Goal: Task Accomplishment & Management: Manage account settings

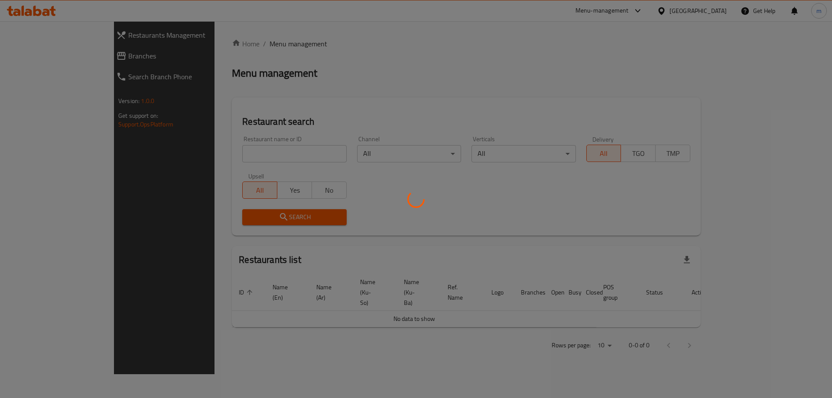
click at [182, 134] on div at bounding box center [416, 199] width 832 height 398
click at [189, 151] on div at bounding box center [416, 199] width 832 height 398
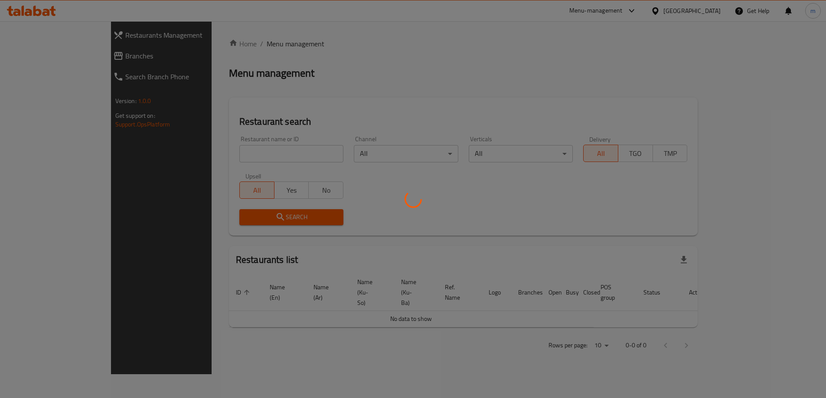
click at [190, 155] on div at bounding box center [413, 199] width 826 height 398
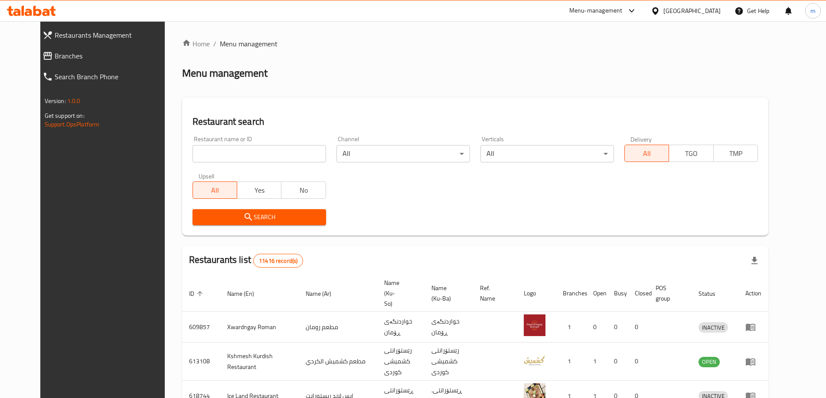
click at [192, 155] on input "search" at bounding box center [258, 153] width 133 height 17
paste input "Aland Steak House"
click at [192, 155] on input "search" at bounding box center [258, 153] width 133 height 17
type input "Aland Steak House"
click button "Search" at bounding box center [258, 217] width 133 height 16
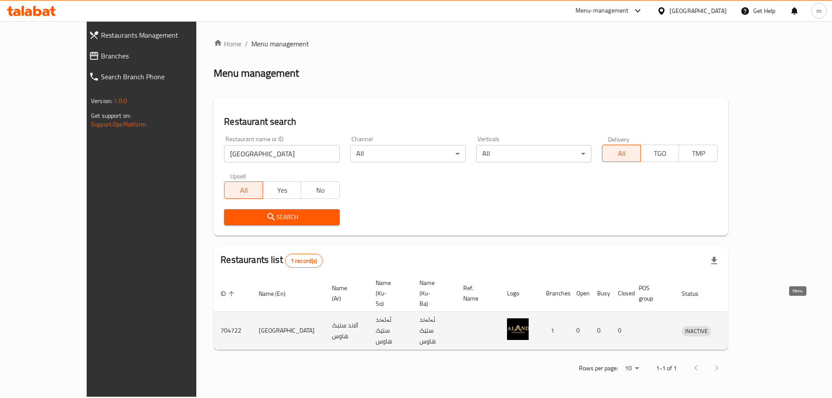
click at [739, 328] on icon "enhanced table" at bounding box center [734, 331] width 10 height 7
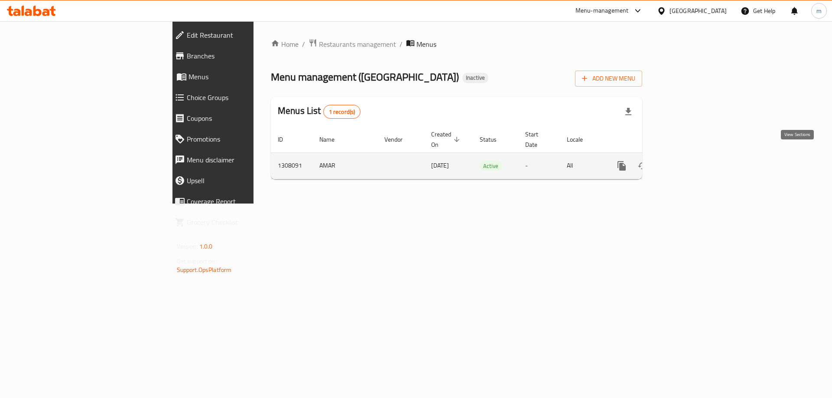
click at [690, 161] on icon "enhanced table" at bounding box center [684, 166] width 10 height 10
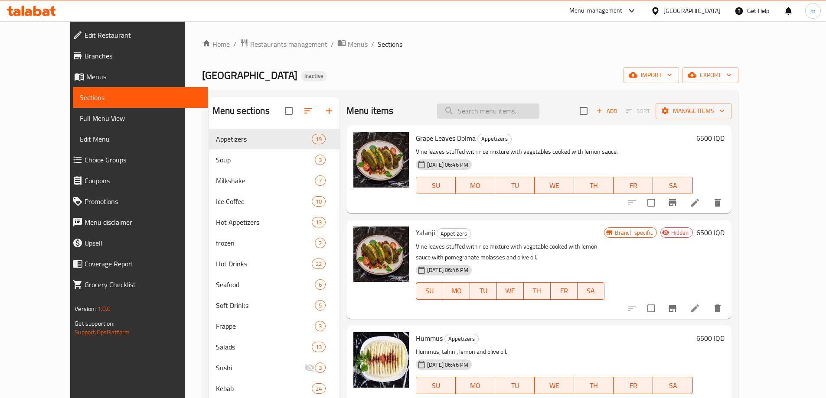
click at [524, 111] on input "search" at bounding box center [488, 111] width 102 height 15
paste input "Aland Special Plate - Large Plate"
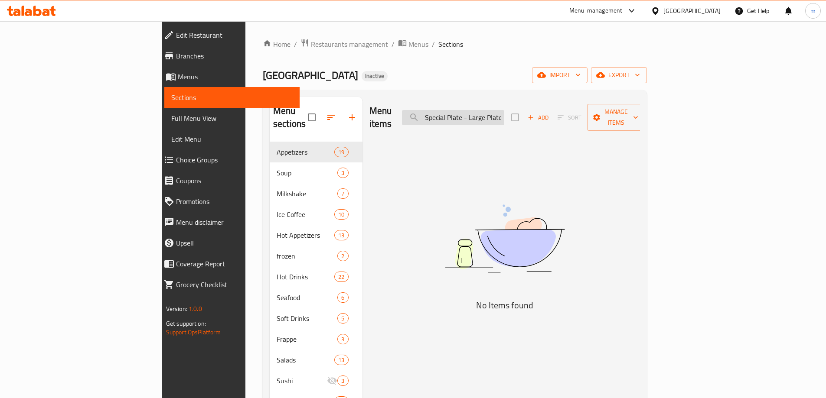
click at [488, 113] on input "Aland Special Plate - Large Plate" at bounding box center [453, 117] width 102 height 15
type input "Special Plate - Large Plate"
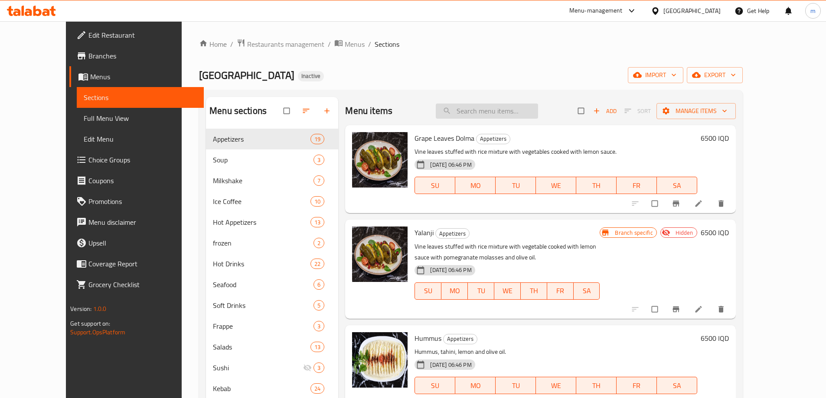
click at [534, 110] on input "search" at bounding box center [487, 111] width 102 height 15
paste input "Aland Special Plate - Large Plate"
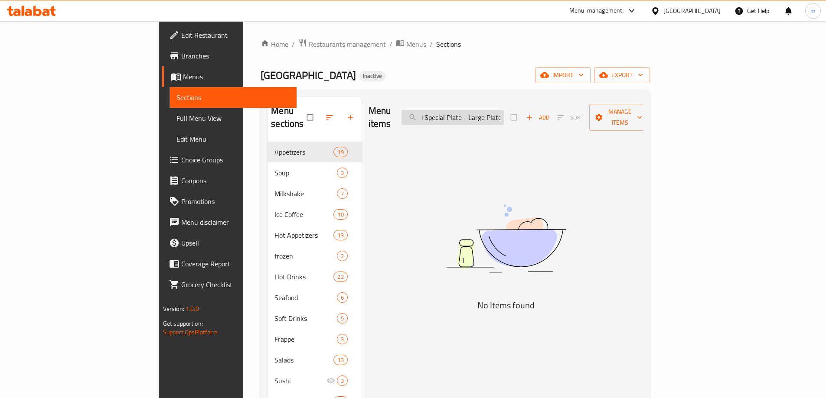
click at [481, 112] on input "Aland Special Plate - Large Plate" at bounding box center [452, 117] width 102 height 15
click at [483, 111] on input "Special Plate - Large Plate" at bounding box center [452, 117] width 102 height 15
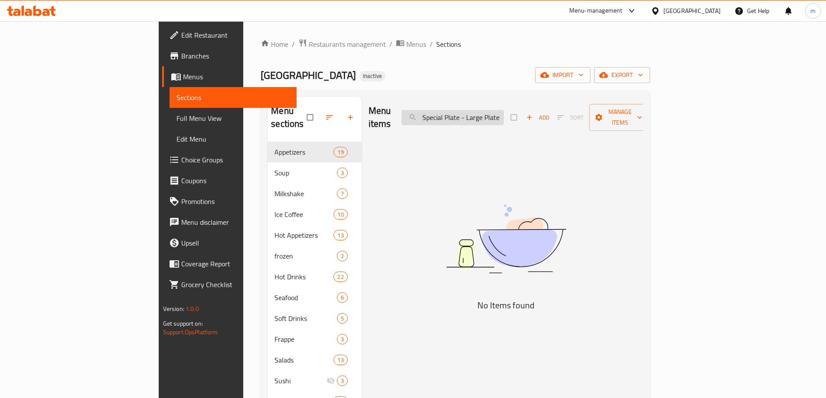
click at [483, 111] on input "Special Plate - Large Plate" at bounding box center [452, 117] width 102 height 15
click at [483, 111] on input "Plate - Large Plate" at bounding box center [452, 117] width 102 height 15
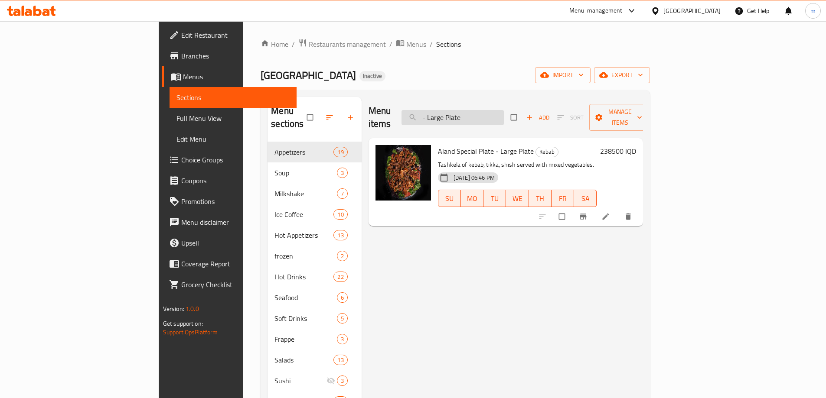
click at [483, 111] on input "- Large Plate" at bounding box center [452, 117] width 102 height 15
click at [488, 113] on input "- Large Plate" at bounding box center [452, 117] width 102 height 15
click at [486, 110] on input "- Large Plate" at bounding box center [452, 117] width 102 height 15
type input "Large Plate"
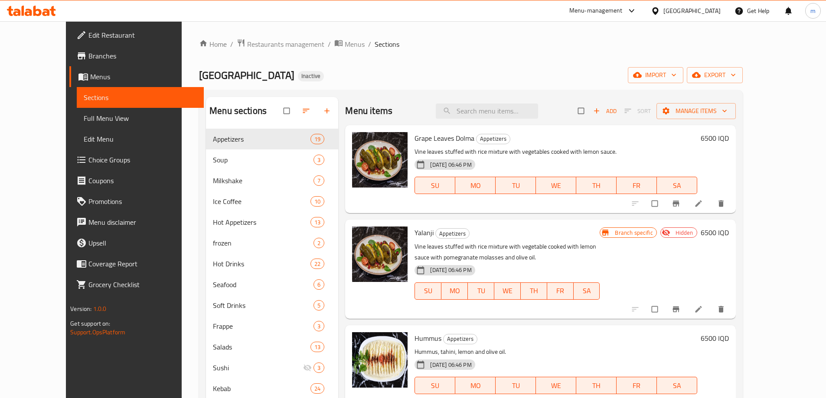
click at [479, 103] on div "Menu items Add Sort Manage items" at bounding box center [540, 111] width 390 height 28
click at [506, 115] on input "search" at bounding box center [487, 111] width 102 height 15
paste input "Aland Special Plate - Large Plate"
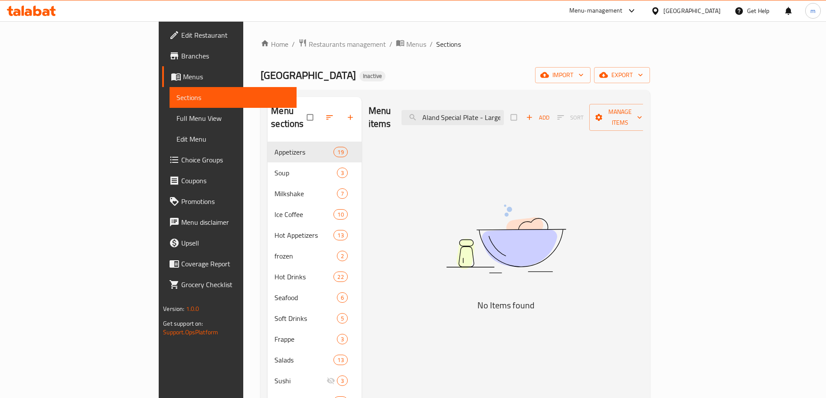
drag, startPoint x: 485, startPoint y: 111, endPoint x: 450, endPoint y: 111, distance: 34.7
click at [450, 111] on div "Menu items Aland Special Plate - Large Plate Add Sort Manage items" at bounding box center [505, 117] width 275 height 41
drag, startPoint x: 520, startPoint y: 111, endPoint x: 439, endPoint y: 120, distance: 81.6
click at [439, 120] on div "Menu items pecial Plate - Large Plate Add Sort Manage items" at bounding box center [505, 117] width 275 height 41
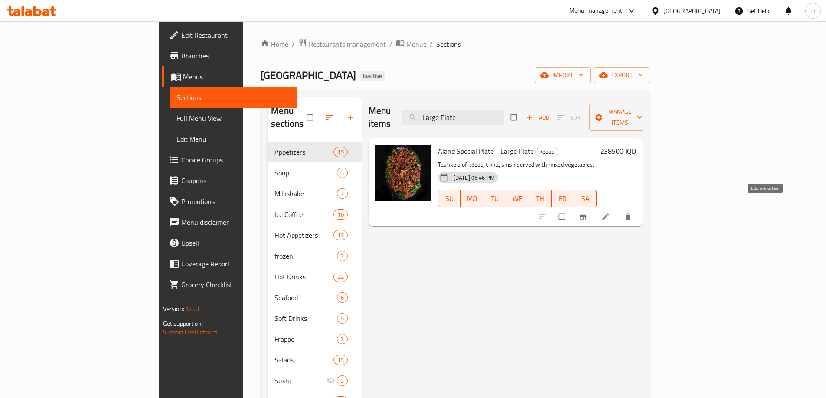
type input "Large Plate"
click at [612, 212] on link at bounding box center [606, 216] width 10 height 9
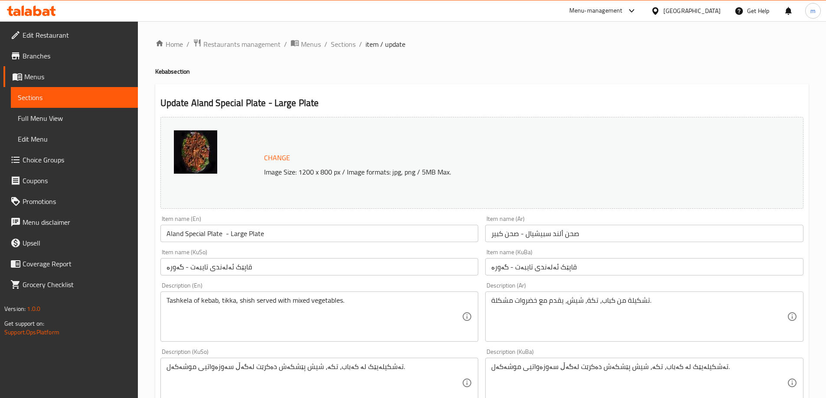
click at [624, 237] on input "صحن ألند سبيشيال - صحن كبير" at bounding box center [644, 233] width 318 height 17
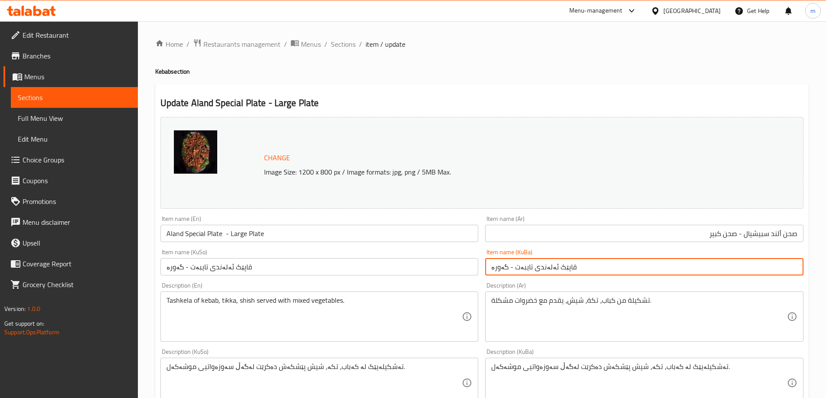
drag, startPoint x: 550, startPoint y: 267, endPoint x: 535, endPoint y: 267, distance: 15.2
click at [535, 267] on input "قاپێک ئەلەندی تایبەت - گەورە" at bounding box center [644, 266] width 318 height 17
paste input "text"
click at [585, 275] on input "قاپێک ئەلەندی تایبەت - گەورە" at bounding box center [644, 266] width 318 height 17
click at [782, 267] on input "قاپێک ئەلەندی تایبەت - گەورە" at bounding box center [644, 266] width 318 height 17
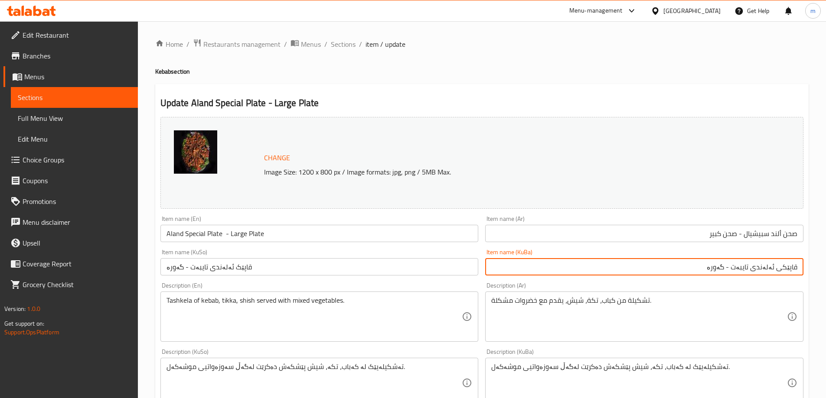
click at [697, 270] on input "قاپێکی ئەلەندی تایبەت - گەورە" at bounding box center [644, 266] width 318 height 17
click at [729, 263] on input "قاپێکی ئەلەندی تایبەت - گەورە" at bounding box center [644, 266] width 318 height 17
click at [794, 269] on input "قاپێکی ئەلەندی تایبەت - گەورە" at bounding box center [644, 266] width 318 height 17
click at [728, 265] on input "قاپێکی ئەلەندی تایبەت - گەورە" at bounding box center [644, 266] width 318 height 17
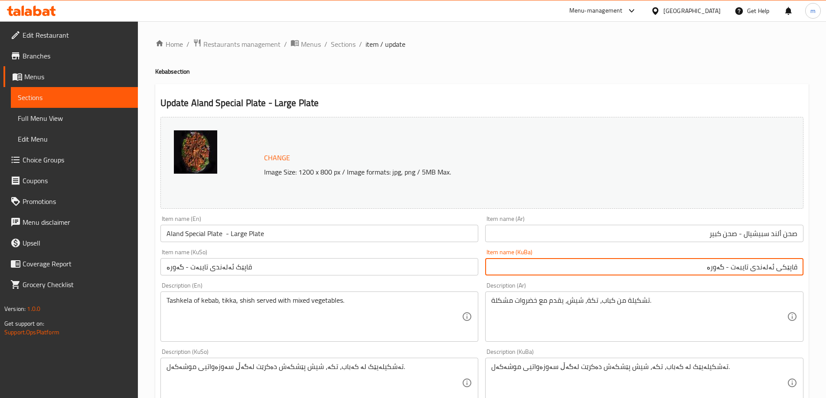
paste input "قاپێکی"
click at [684, 269] on input "قاپێکی ئەلەندی تایبەت - قاپێکی گەورە" at bounding box center [644, 266] width 318 height 17
type input "قاپێکی ئەلەندی تایبەت - قاپێکی گەورە"
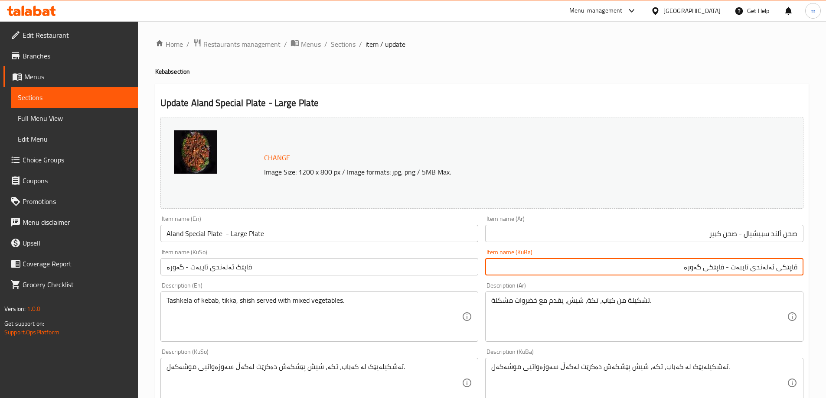
click at [400, 264] on input "قاپێک ئەلەندی تایبەت - گەورە" at bounding box center [319, 266] width 318 height 17
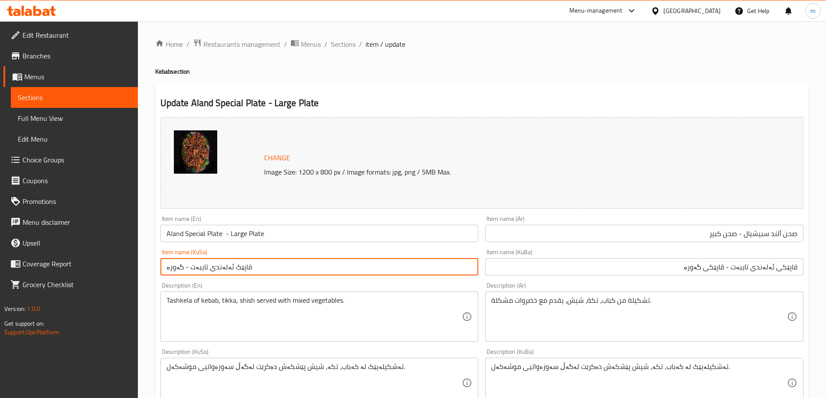
click at [400, 264] on input "قاپێک ئەلەندی تایبەت - گەورە" at bounding box center [319, 266] width 318 height 17
paste input "ی ئەلەندی تایبەت - قاپێکی"
type input "قاپێکی ئەلەندی تایبەت - قاپێکی گەورە"
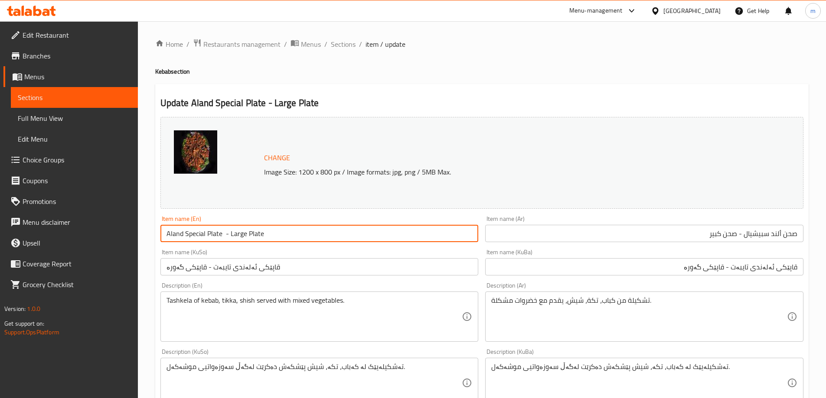
click at [264, 241] on input "Aland Special Plate - Large Plate" at bounding box center [319, 233] width 318 height 17
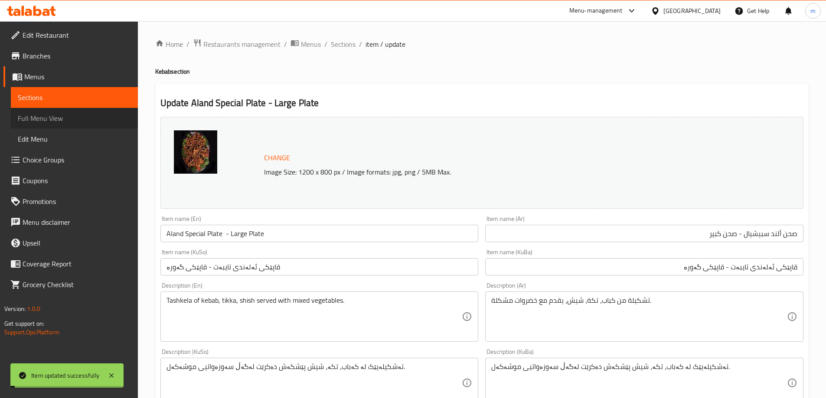
click at [78, 119] on span "Full Menu View" at bounding box center [74, 118] width 113 height 10
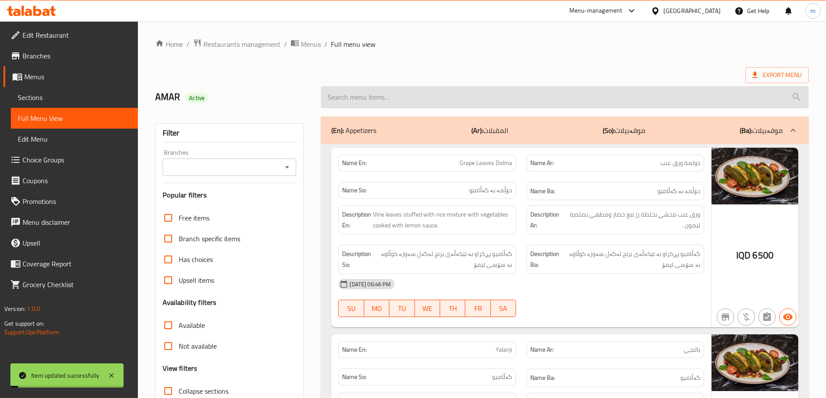
click at [343, 101] on input "search" at bounding box center [565, 97] width 488 height 22
paste input "Aland Special Plate - Large Plate"
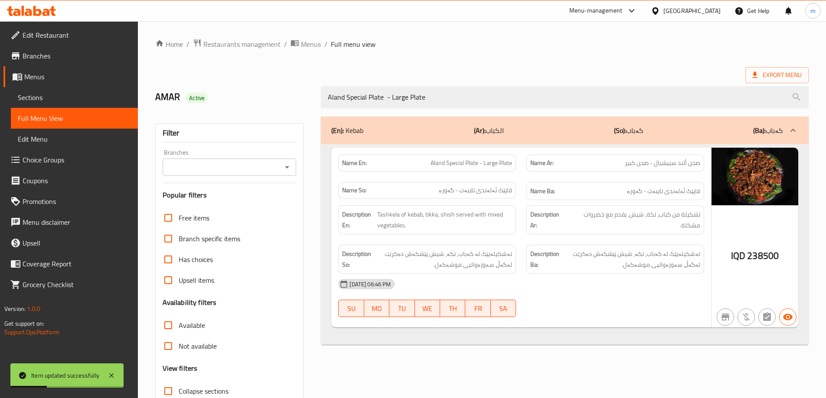
drag, startPoint x: 392, startPoint y: 96, endPoint x: 310, endPoint y: 96, distance: 81.9
click at [310, 96] on div "AMAR Active Aland Special Plate - Large Plate" at bounding box center [482, 97] width 664 height 39
click at [287, 164] on icon "Open" at bounding box center [287, 167] width 10 height 10
type input "Large Plate"
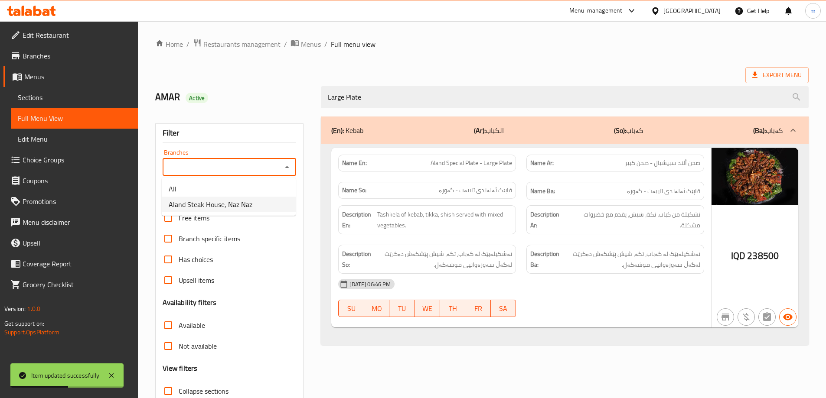
click at [246, 204] on span "Aland Steak House, Naz Naz" at bounding box center [211, 204] width 84 height 10
type input "Aland Steak House, Naz Naz"
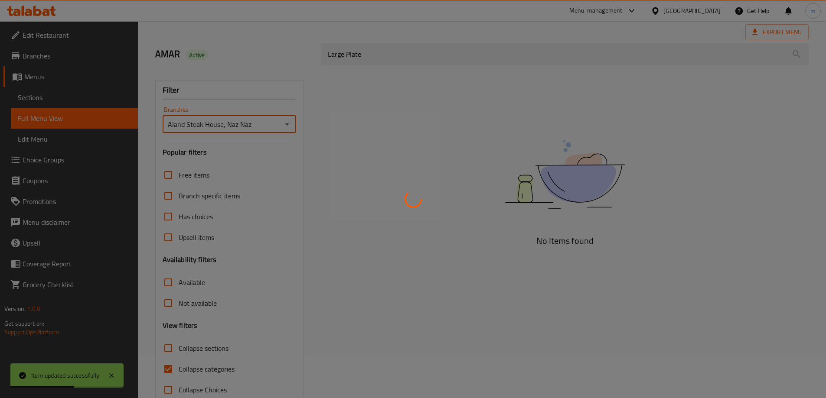
scroll to position [63, 0]
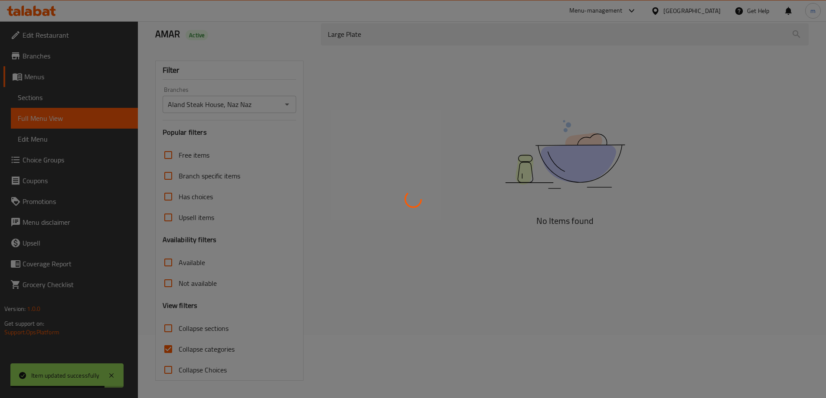
click at [586, 179] on div at bounding box center [413, 199] width 826 height 398
click at [371, 208] on div at bounding box center [413, 199] width 826 height 398
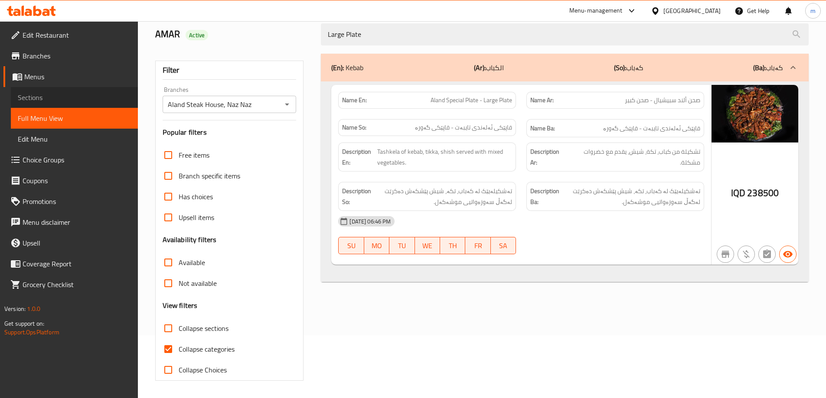
click at [41, 93] on span "Sections" at bounding box center [74, 97] width 113 height 10
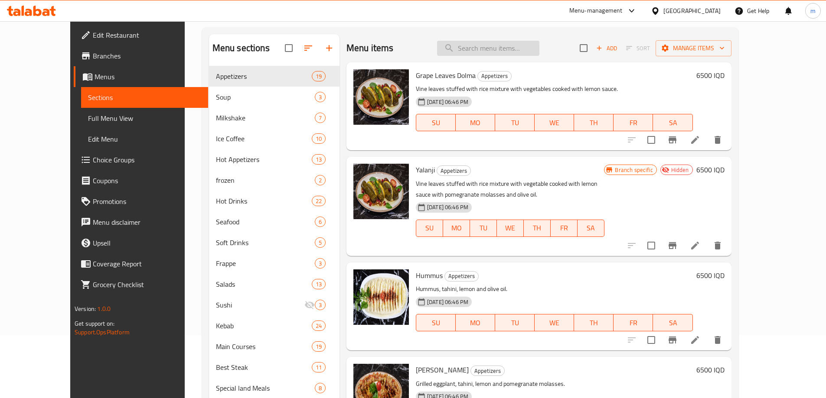
paste input "Aland Special Plate - Large Plate"
click at [539, 52] on input "Aland Special Plate - Large Plate" at bounding box center [488, 48] width 102 height 15
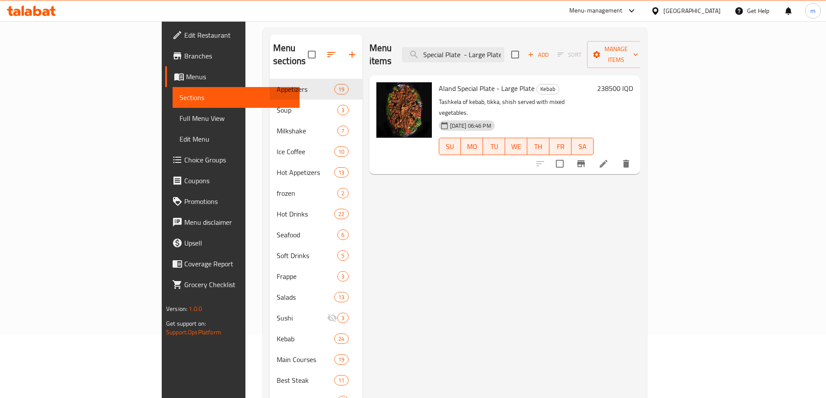
type input "Aland Special Plate - Large Plate"
click at [609, 159] on icon at bounding box center [603, 164] width 10 height 10
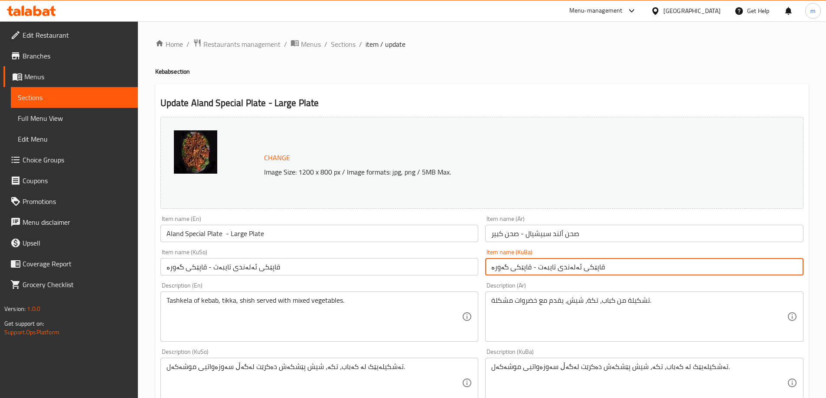
click at [547, 267] on input "قاپێکی ئەلەندی تایبەت - قاپێکی گەورە" at bounding box center [644, 266] width 318 height 17
click at [553, 267] on input "قاپێکی ئەلەندی - قاپێکی گەورە" at bounding box center [644, 266] width 318 height 17
click at [555, 264] on input "قاپێکی ئەلەندی - قاپێکی گەورە" at bounding box center [644, 266] width 318 height 17
paste input "ایبەت"
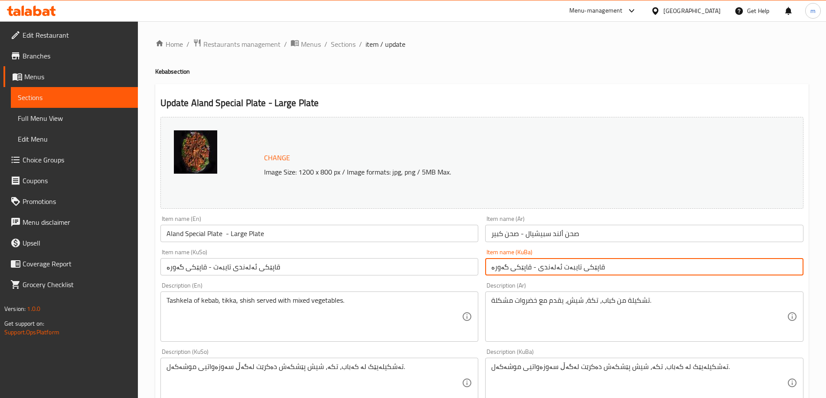
click at [540, 265] on input "قاپێکی تایبەت ئەلەندی - قاپێکی گەورە" at bounding box center [644, 266] width 318 height 17
click at [537, 268] on input "قاپێکی تایبەت ئەلەندی - قاپێکی گەورە" at bounding box center [644, 266] width 318 height 17
drag, startPoint x: 539, startPoint y: 269, endPoint x: 534, endPoint y: 269, distance: 5.2
click at [534, 269] on input "قاپێکی تایبەت ئەلەندی - قاپێکی گەورە" at bounding box center [644, 266] width 318 height 17
click at [553, 266] on input "قاپێکی تایبەت ئەلەند - قاپێکی گەورە" at bounding box center [644, 266] width 318 height 17
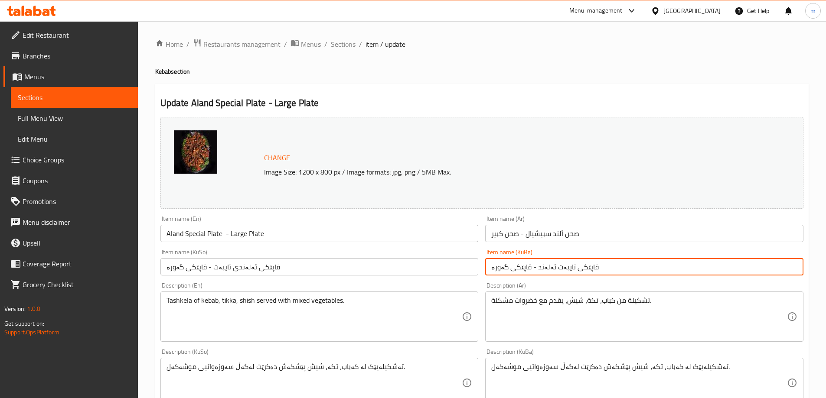
paste input "ی"
click at [553, 266] on input "قاپێکی تایبەتی ئەلەند - قاپێکی گەورە" at bounding box center [644, 266] width 318 height 17
type input "قاپێکی تایبەتی ئەلەند - قاپێکی گەورە"
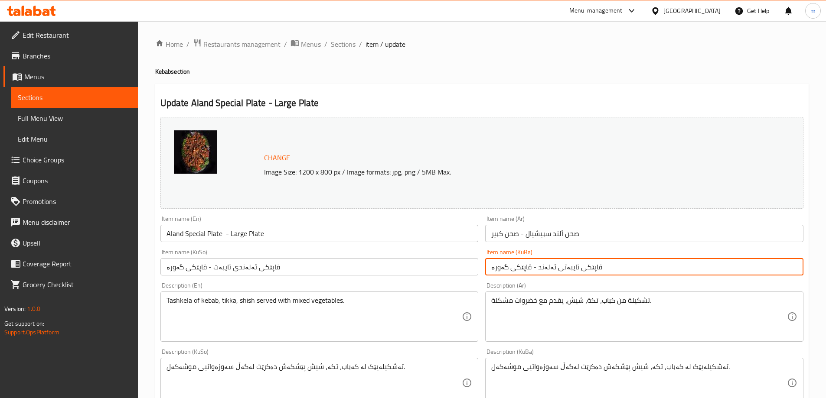
click at [466, 260] on input "قاپێکی ئەلەندی تایبەت - قاپێکی گەورە" at bounding box center [319, 266] width 318 height 17
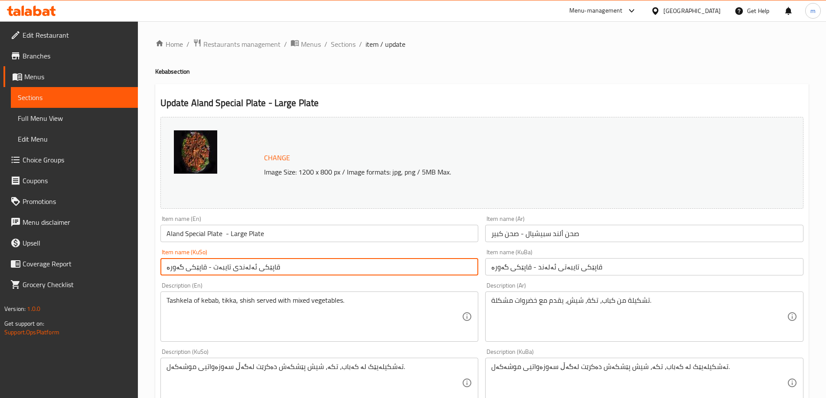
click at [466, 260] on input "قاپێکی ئەلەندی تایبەت - قاپێکی گەورە" at bounding box center [319, 266] width 318 height 17
paste input "ایبەتی ئەلەند"
type input "قاپێکی تایبەتی ئەلەند - قاپێکی گەورە"
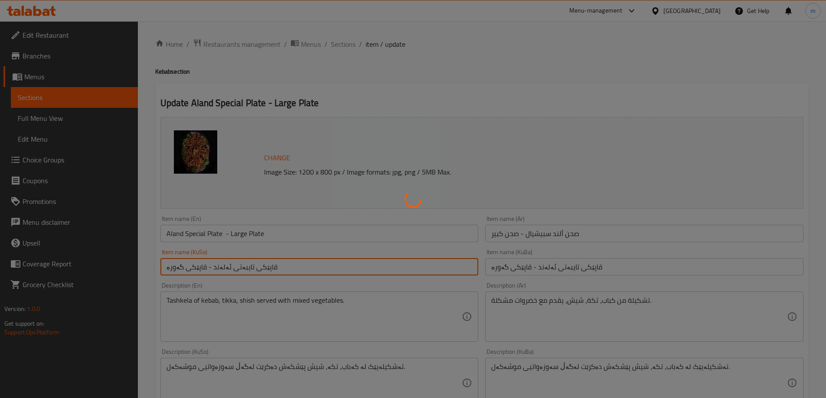
click at [238, 233] on div at bounding box center [413, 199] width 826 height 398
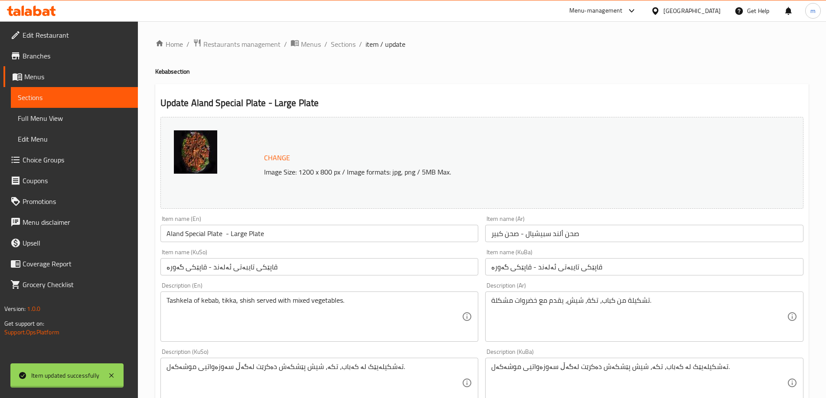
click at [238, 233] on div at bounding box center [413, 199] width 826 height 398
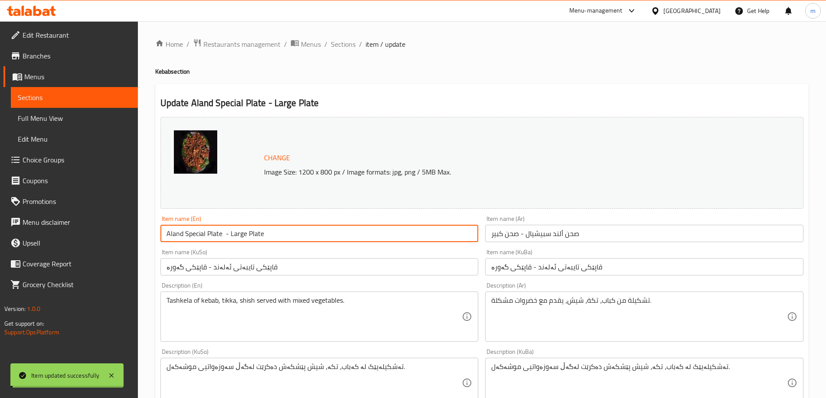
click at [238, 233] on input "Aland Special Plate - Large Plate" at bounding box center [319, 233] width 318 height 17
click at [230, 238] on input "Aland Special Plate - Large Plate" at bounding box center [319, 233] width 318 height 17
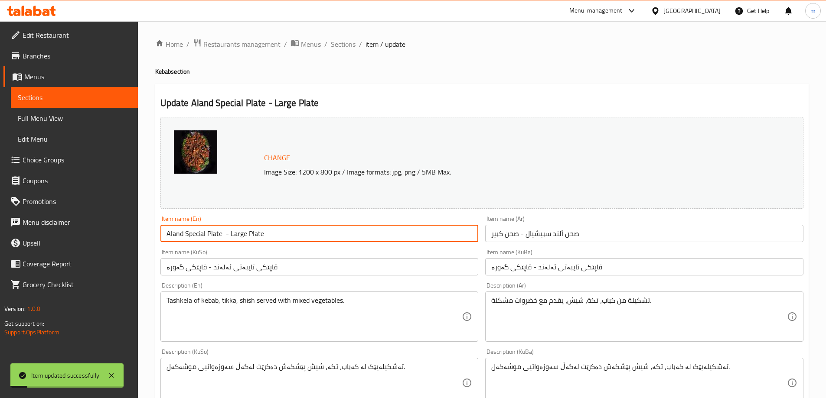
click at [230, 238] on input "Aland Special Plate - Large Plate" at bounding box center [319, 233] width 318 height 17
click at [85, 122] on span "Full Menu View" at bounding box center [74, 118] width 113 height 10
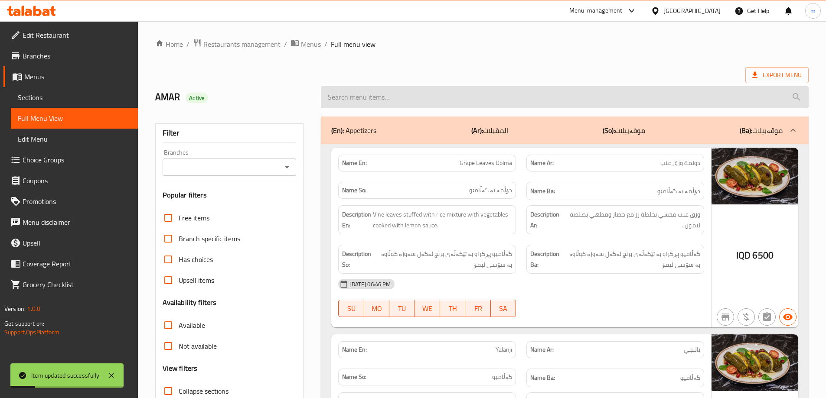
click at [407, 97] on input "search" at bounding box center [565, 97] width 488 height 22
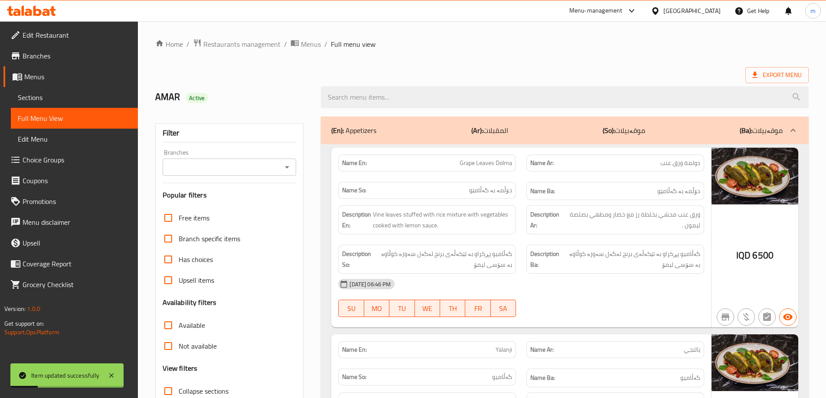
paste input "Aland Special Plate - Large Plate"
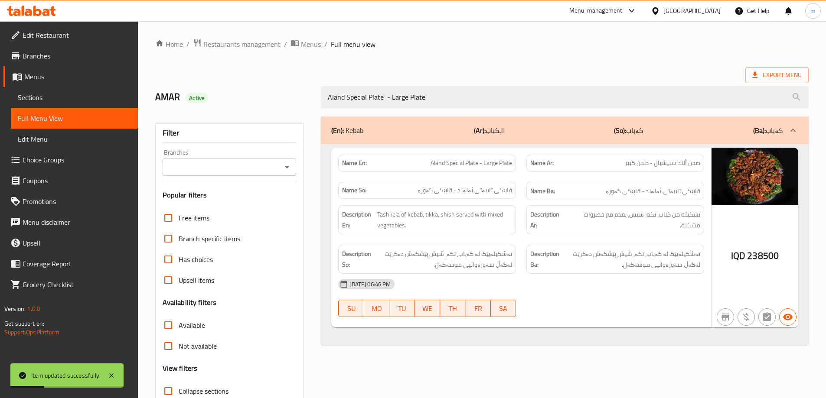
click at [285, 168] on icon "Open" at bounding box center [287, 167] width 10 height 10
type input "Aland Special Plate - Large Plate"
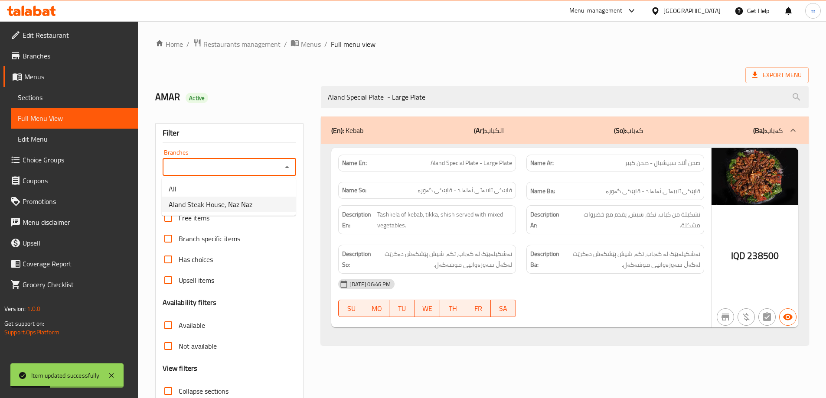
click at [250, 202] on span "Aland Steak House, Naz Naz" at bounding box center [211, 204] width 84 height 10
type input "Aland Steak House, Naz Naz"
click at [117, 378] on icon at bounding box center [111, 376] width 10 height 10
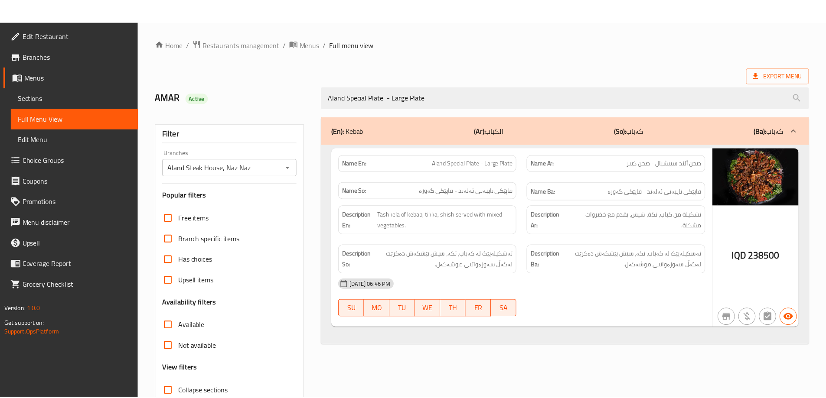
scroll to position [63, 0]
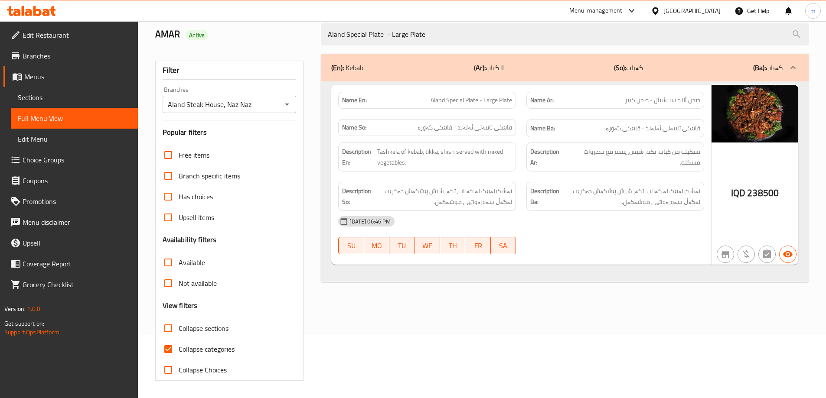
click at [52, 7] on icon at bounding box center [31, 11] width 49 height 10
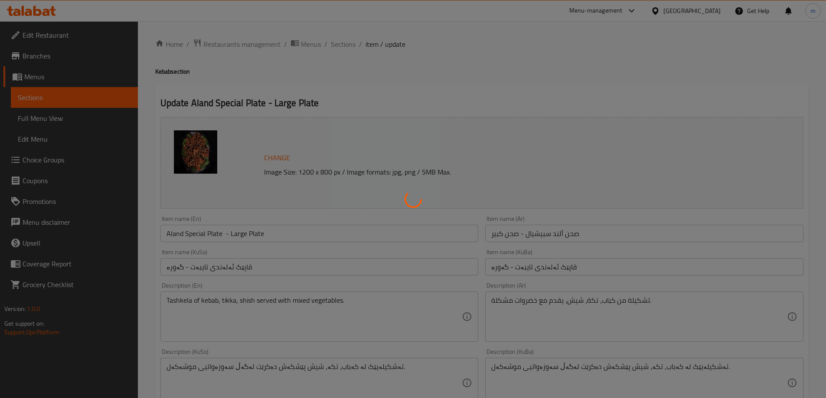
click at [70, 42] on div at bounding box center [413, 199] width 826 height 398
click at [70, 39] on div at bounding box center [413, 199] width 826 height 398
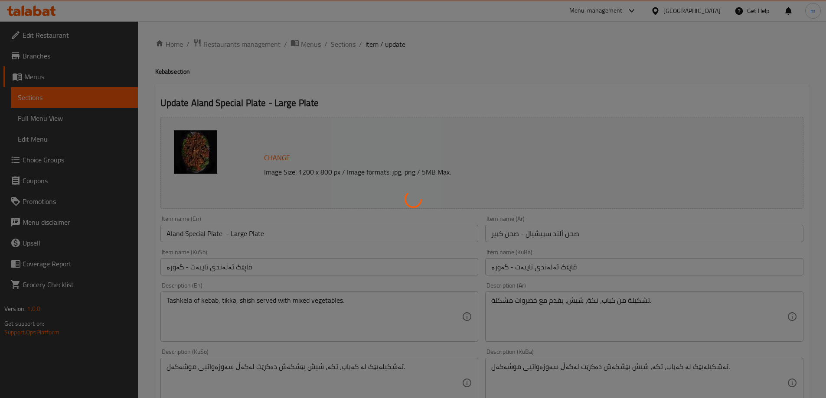
click at [70, 39] on div at bounding box center [413, 199] width 826 height 398
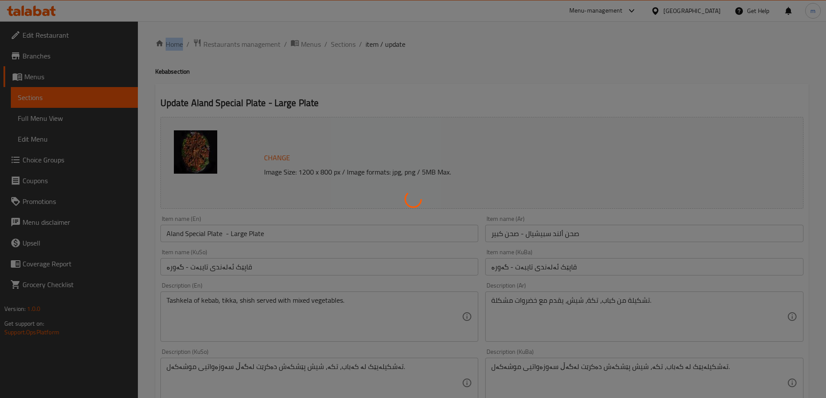
click at [70, 39] on div at bounding box center [413, 199] width 826 height 398
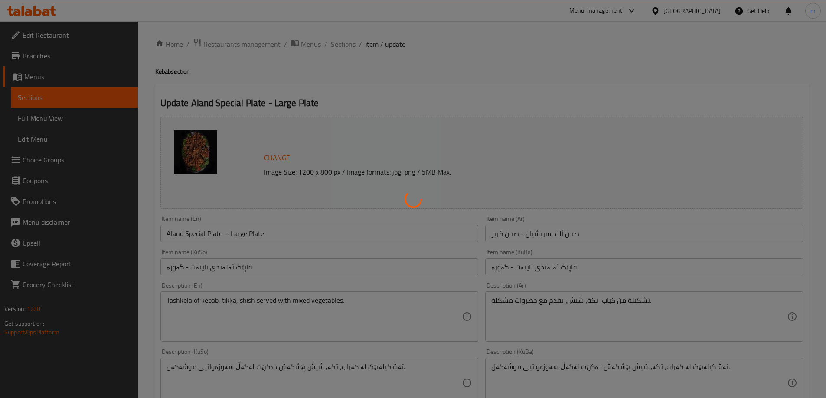
click at [70, 39] on div at bounding box center [413, 199] width 826 height 398
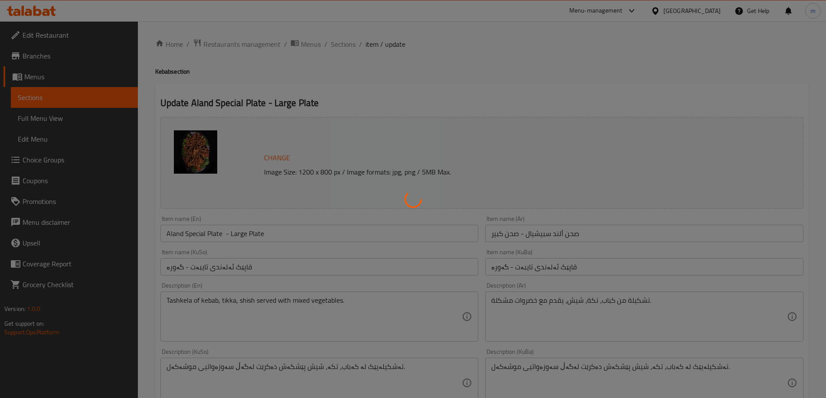
click at [70, 39] on div at bounding box center [413, 199] width 826 height 398
click at [70, 39] on div "Edit Restaurant Branches Menus Sections Full Menu View Edit Menu Choice Groups …" at bounding box center [413, 372] width 826 height 703
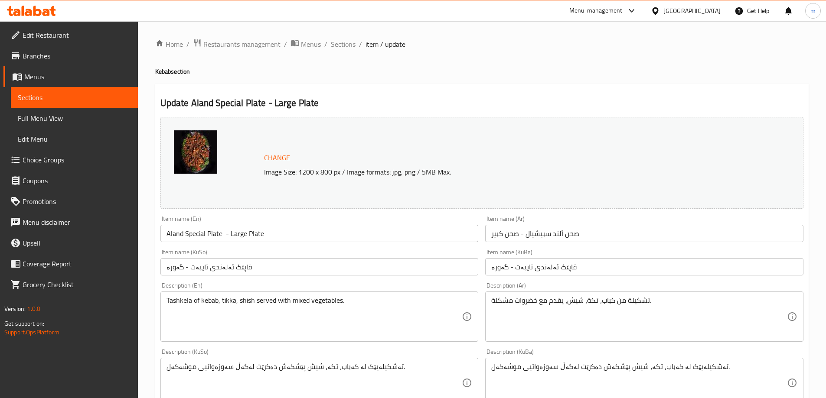
click at [70, 39] on span "Edit Restaurant" at bounding box center [77, 35] width 108 height 10
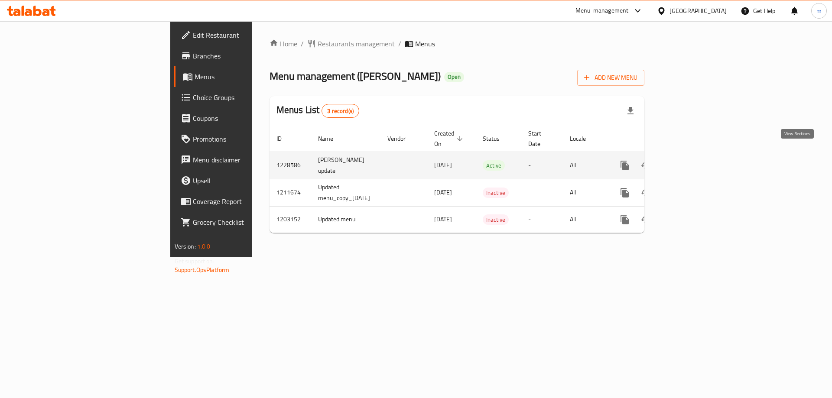
click at [693, 160] on icon "enhanced table" at bounding box center [687, 165] width 10 height 10
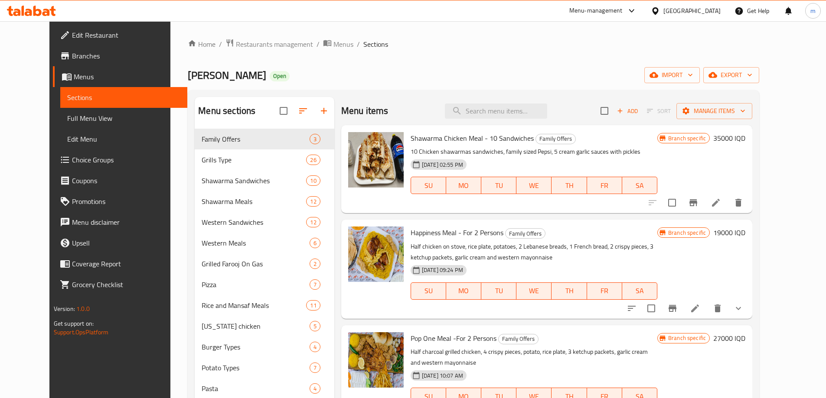
click at [67, 116] on span "Full Menu View" at bounding box center [123, 118] width 113 height 10
click at [77, 117] on span "Full Menu View" at bounding box center [123, 118] width 113 height 10
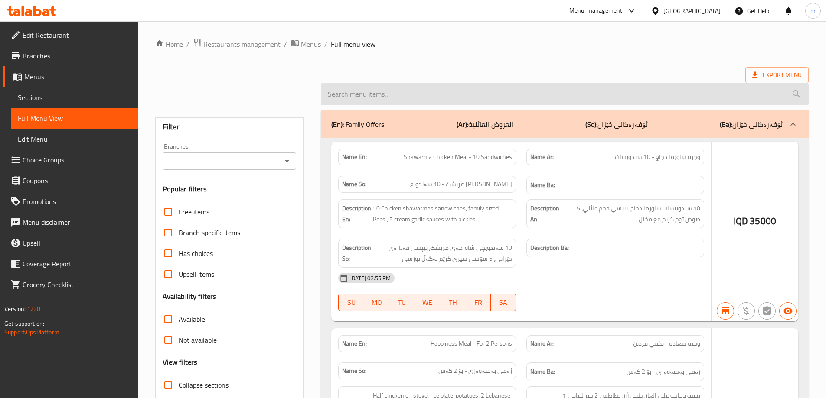
click at [422, 94] on input "search" at bounding box center [565, 94] width 488 height 22
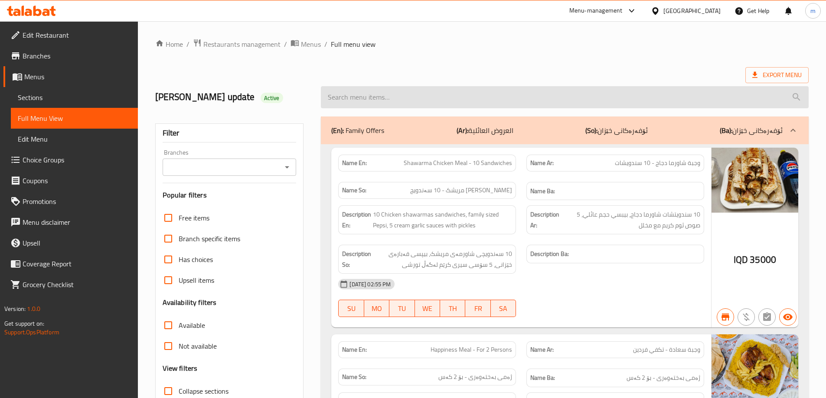
paste input "Chicken Tikka - Kilo"
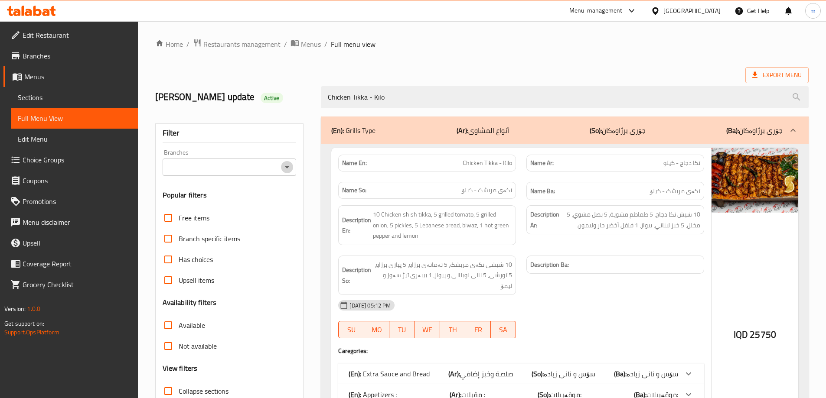
click at [284, 164] on icon "Open" at bounding box center [287, 167] width 10 height 10
type input "Chicken Tikka - Kilo"
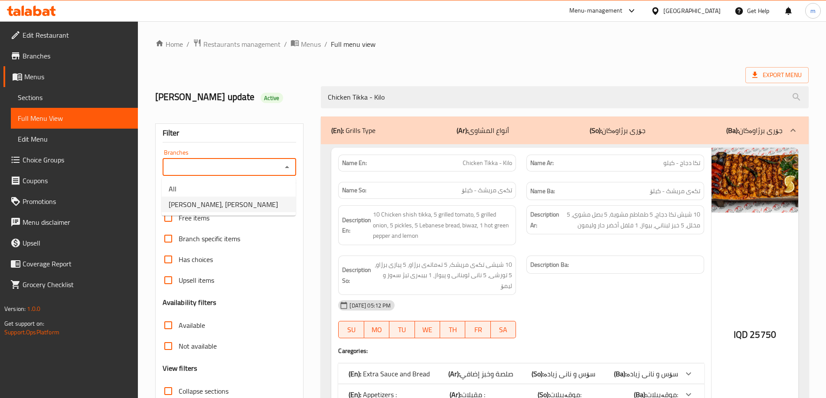
click at [257, 207] on li "[PERSON_NAME], [GEOGRAPHIC_DATA]" at bounding box center [229, 205] width 134 height 16
type input "[PERSON_NAME], [GEOGRAPHIC_DATA]"
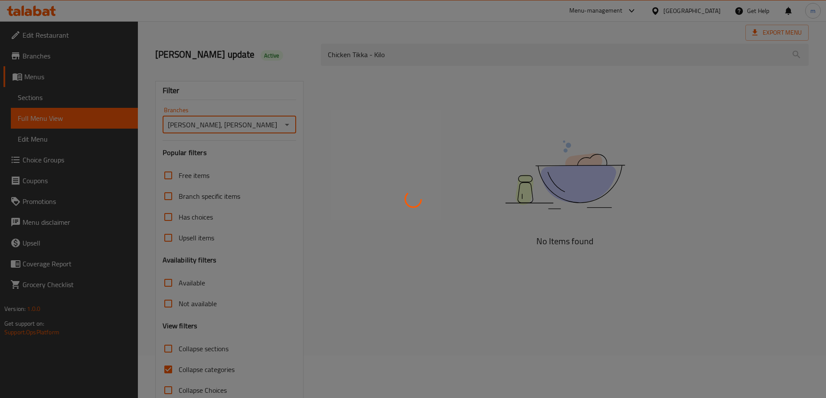
scroll to position [63, 0]
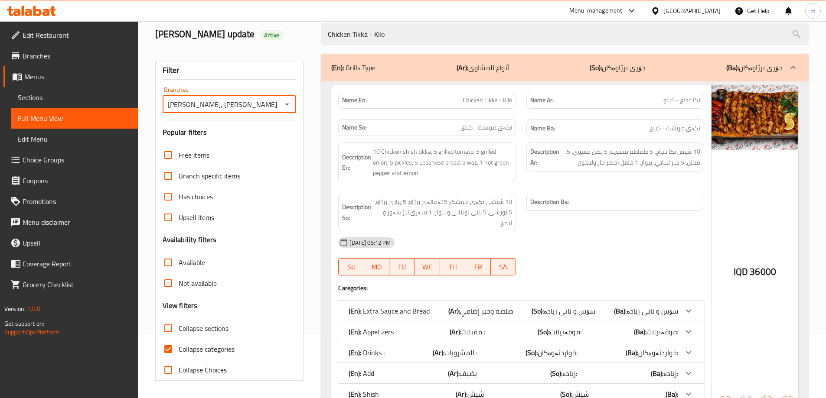
click at [184, 353] on span "Collapse categories" at bounding box center [207, 349] width 56 height 10
click at [179, 353] on input "Collapse categories" at bounding box center [168, 349] width 21 height 21
checkbox input "false"
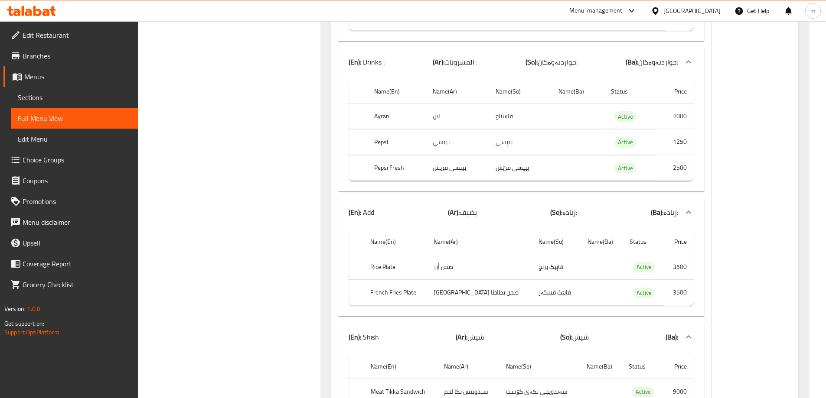
scroll to position [743, 0]
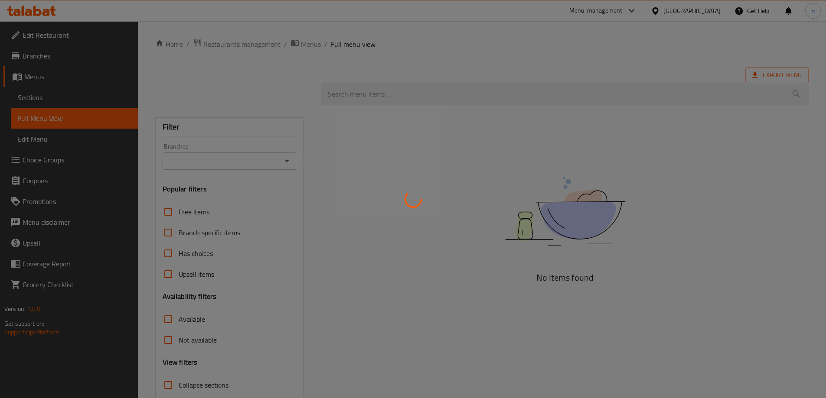
click at [372, 92] on div at bounding box center [413, 199] width 826 height 398
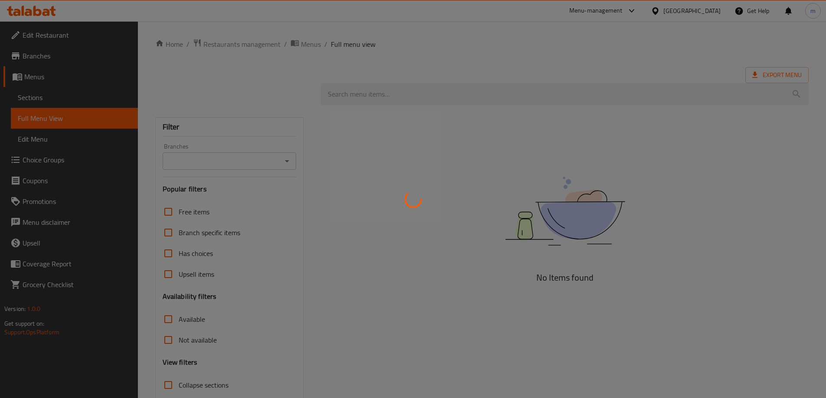
click at [372, 92] on div at bounding box center [413, 199] width 826 height 398
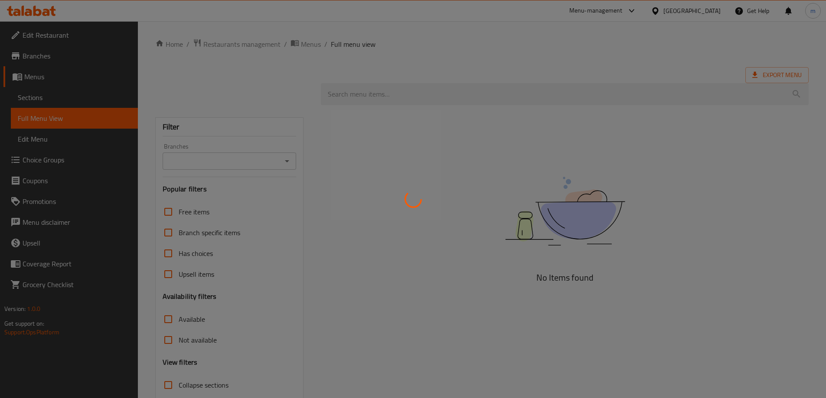
click at [372, 92] on div at bounding box center [413, 199] width 826 height 398
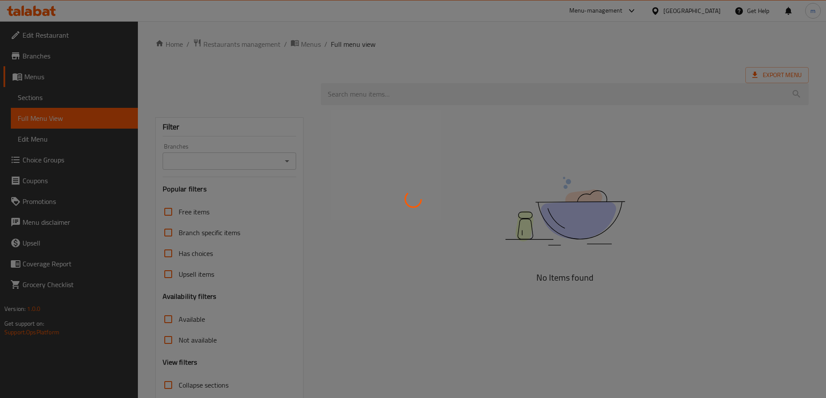
click at [372, 92] on div at bounding box center [413, 199] width 826 height 398
click at [498, 102] on div at bounding box center [413, 199] width 826 height 398
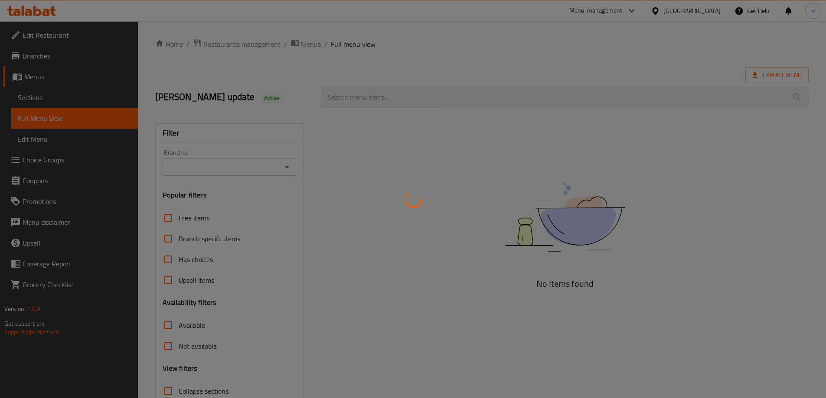
click at [361, 92] on div at bounding box center [413, 199] width 826 height 398
click at [363, 95] on div at bounding box center [413, 199] width 826 height 398
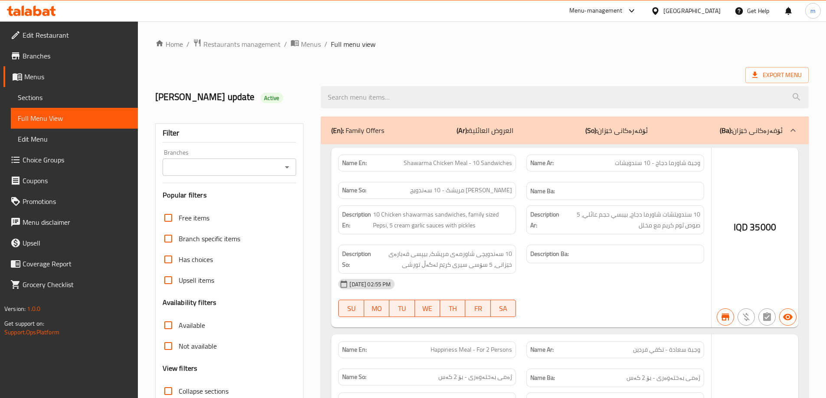
click at [365, 97] on div at bounding box center [413, 199] width 826 height 398
click at [365, 96] on input "search" at bounding box center [565, 97] width 488 height 22
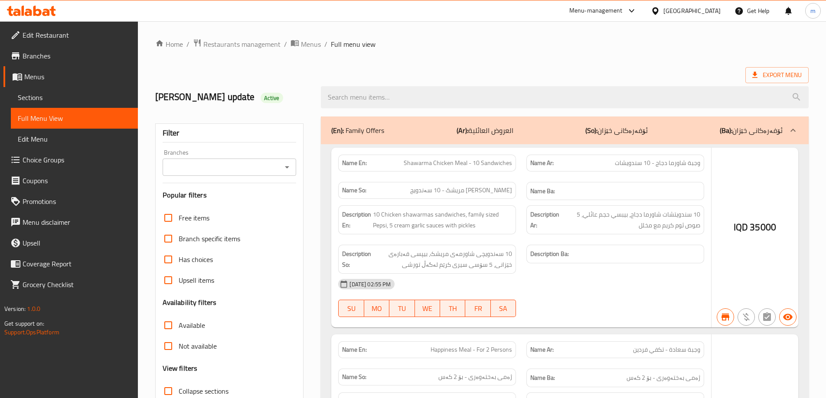
click at [365, 96] on input "search" at bounding box center [565, 97] width 488 height 22
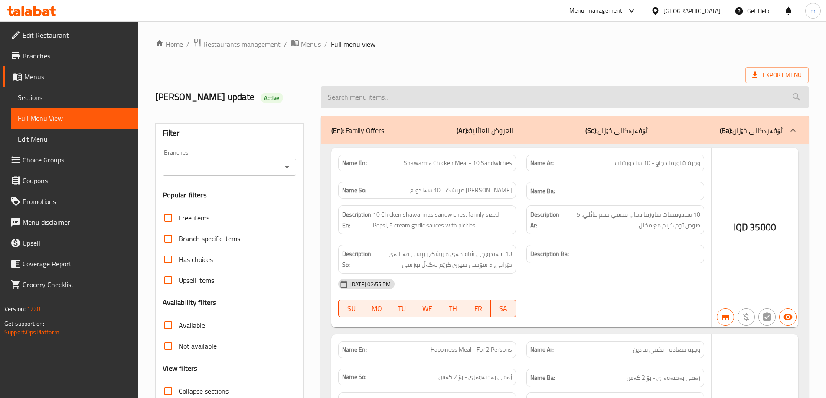
click at [359, 98] on input "search" at bounding box center [565, 97] width 488 height 22
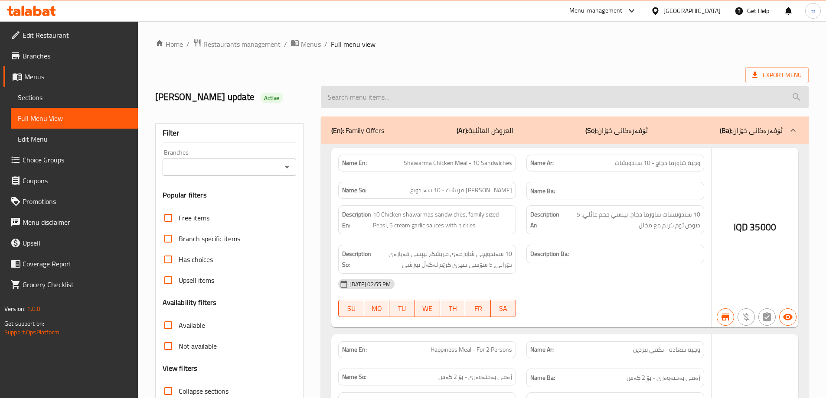
click at [359, 98] on input "search" at bounding box center [565, 97] width 488 height 22
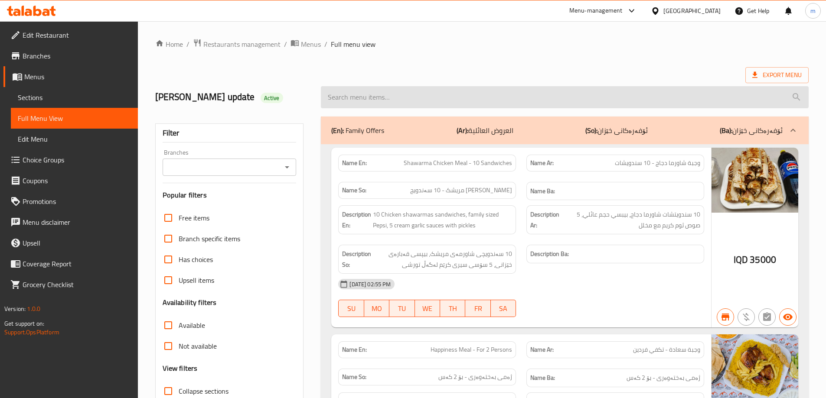
paste input "Mansaf Chicken And Meat Shawarma Meal - 15 Chicken Pieces And 15 Meat Pieces Wi…"
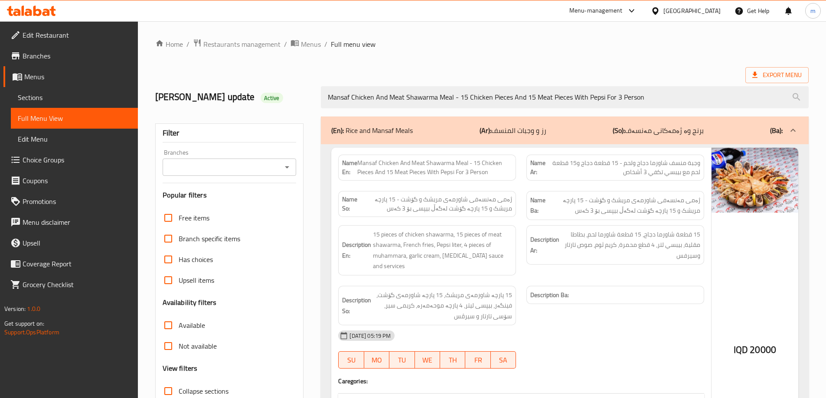
click at [289, 167] on icon "Open" at bounding box center [287, 167] width 10 height 10
type input "Mansaf Chicken And Meat Shawarma Meal - 15 Chicken Pieces And 15 Meat Pieces Wi…"
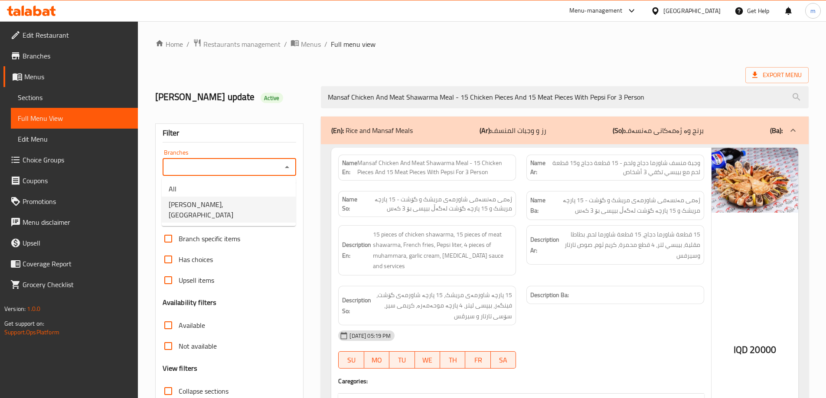
click at [237, 205] on span "[PERSON_NAME], [GEOGRAPHIC_DATA]" at bounding box center [229, 209] width 120 height 21
type input "[PERSON_NAME], [GEOGRAPHIC_DATA]"
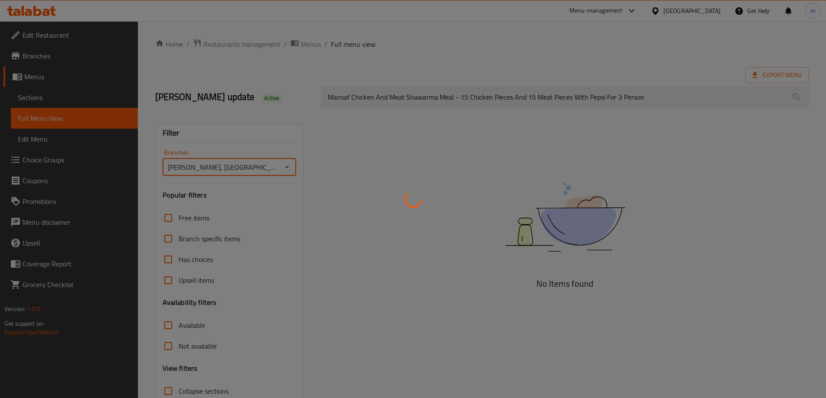
scroll to position [63, 0]
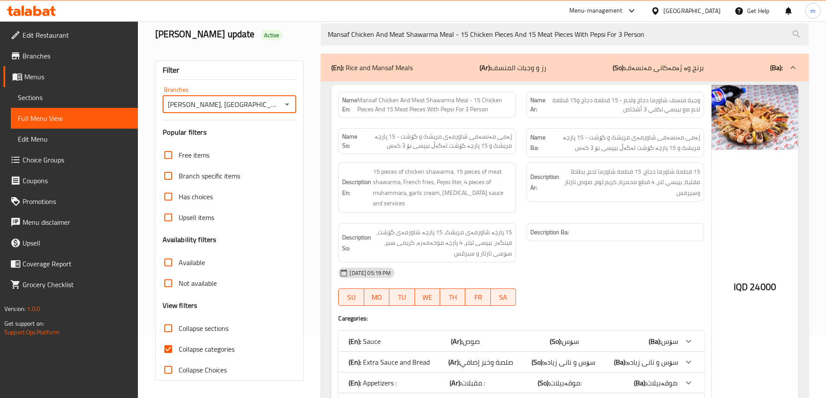
click at [225, 352] on span "Collapse categories" at bounding box center [207, 349] width 56 height 10
click at [179, 352] on input "Collapse categories" at bounding box center [168, 349] width 21 height 21
checkbox input "false"
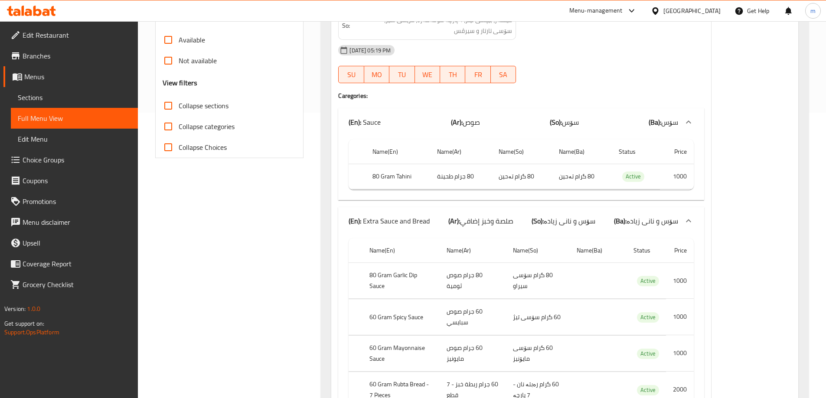
scroll to position [241, 0]
